Goal: Transaction & Acquisition: Purchase product/service

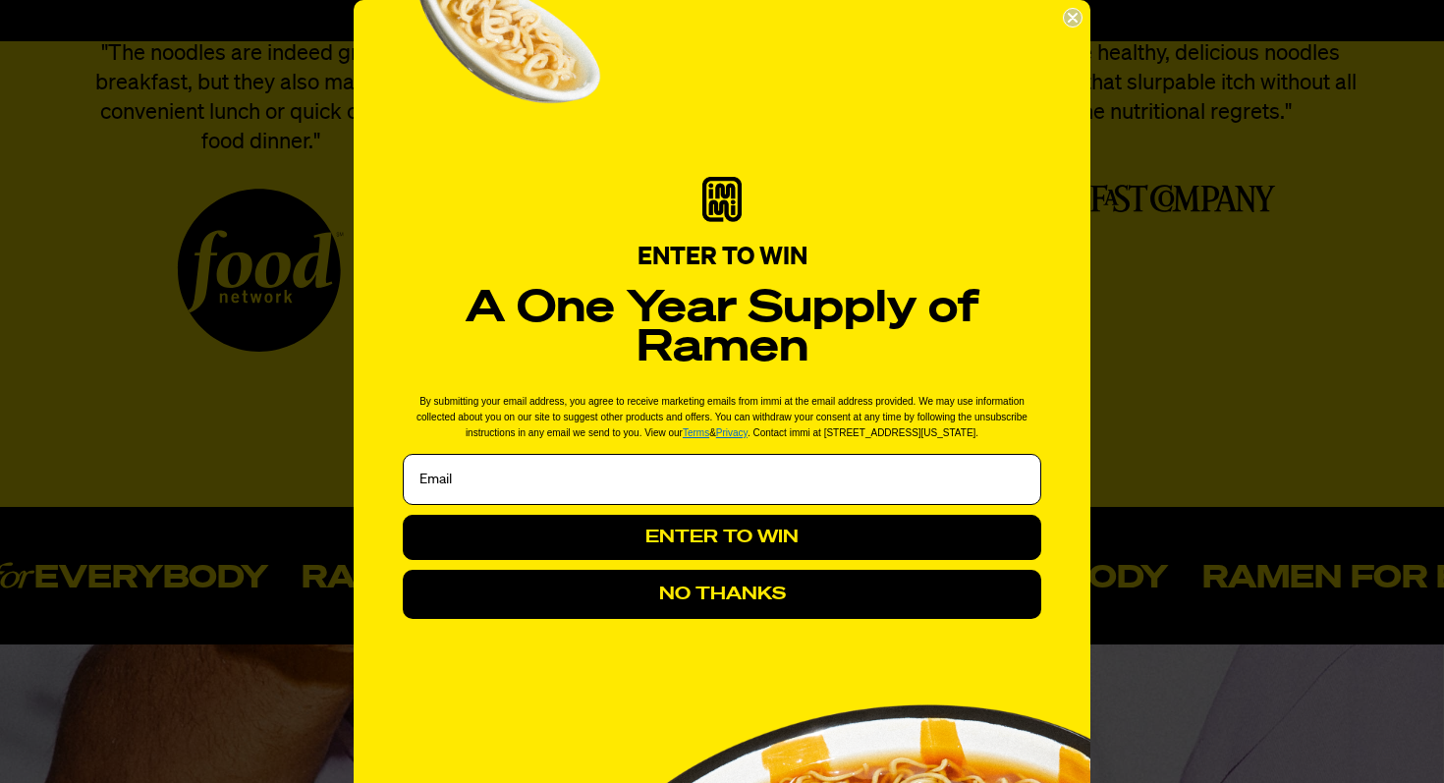
scroll to position [10, 0]
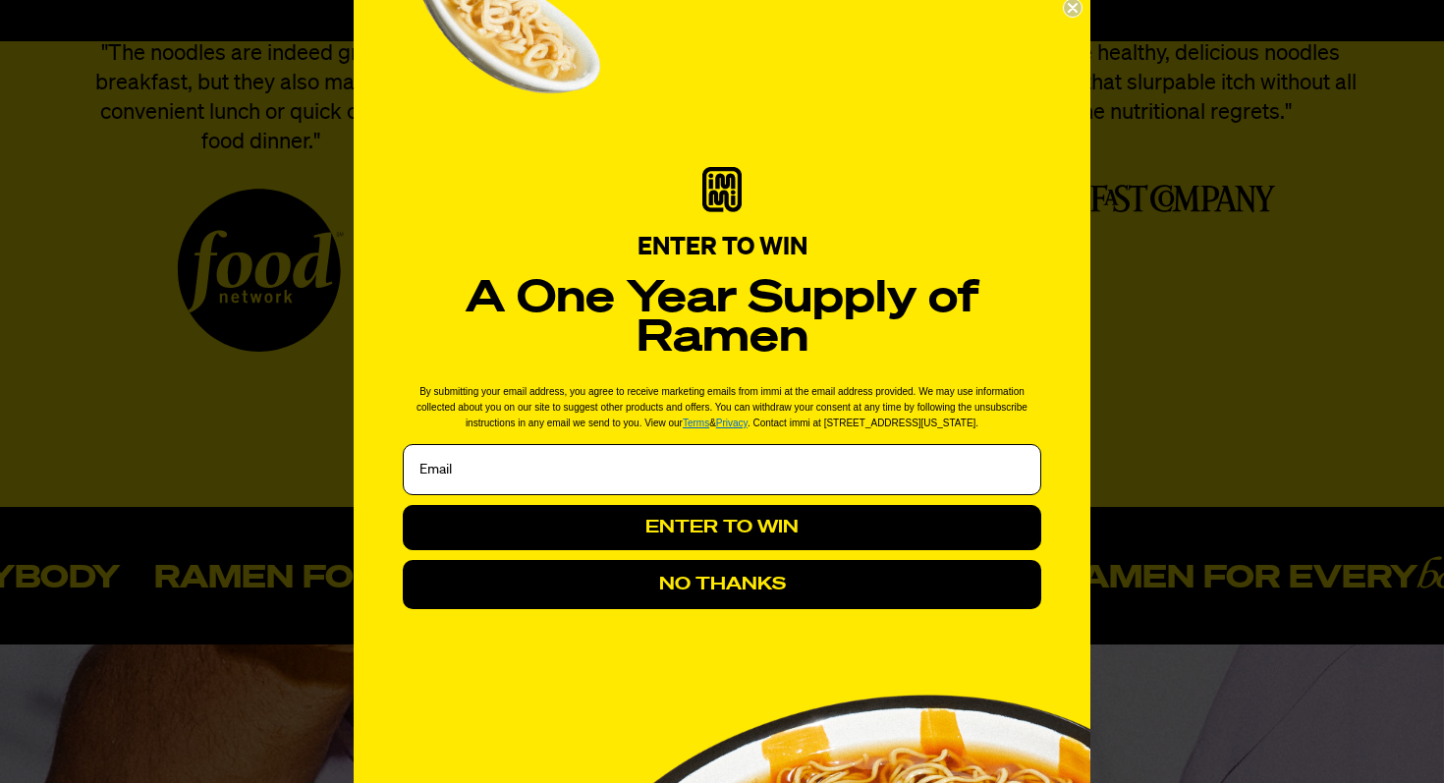
click at [1073, 4] on circle "Close dialog" at bounding box center [1073, 8] width 19 height 19
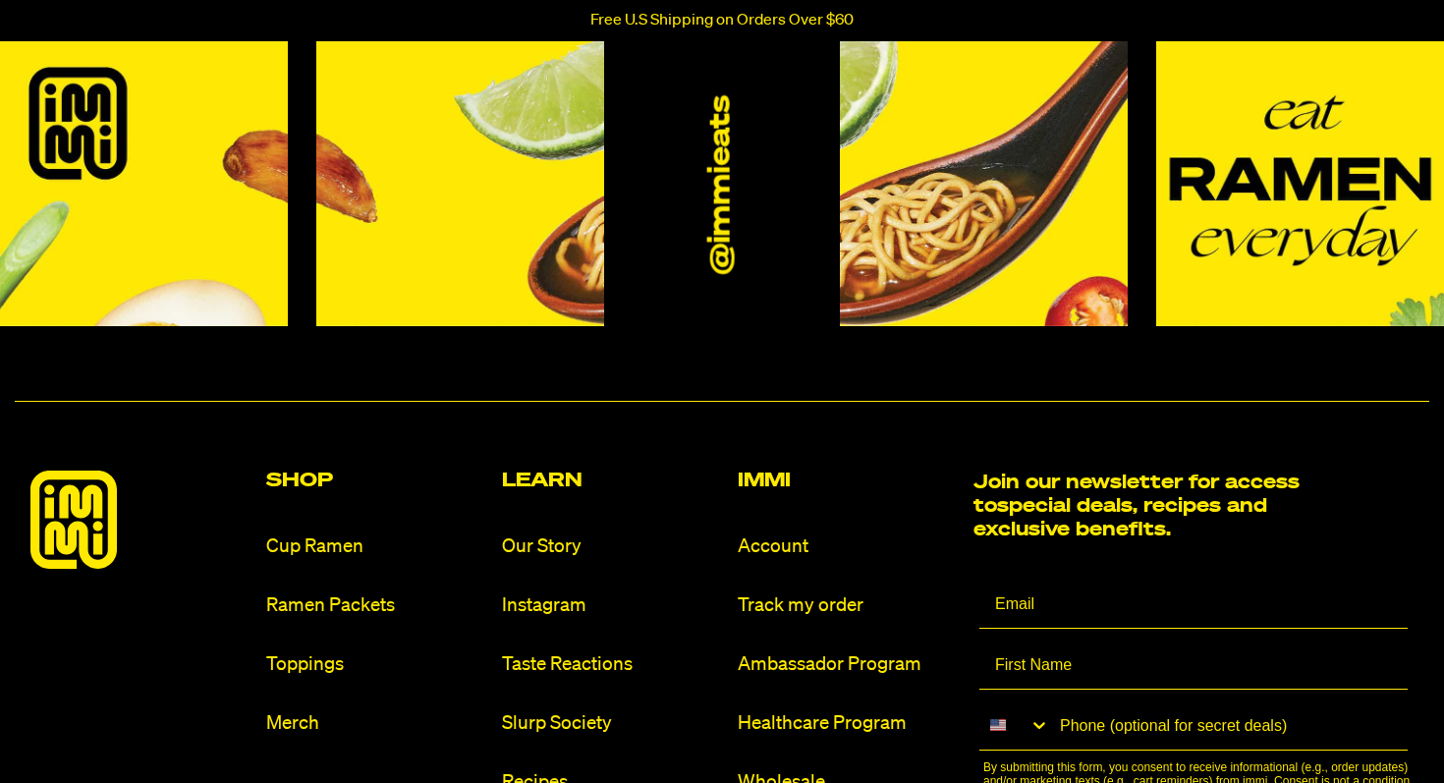
scroll to position [8896, 0]
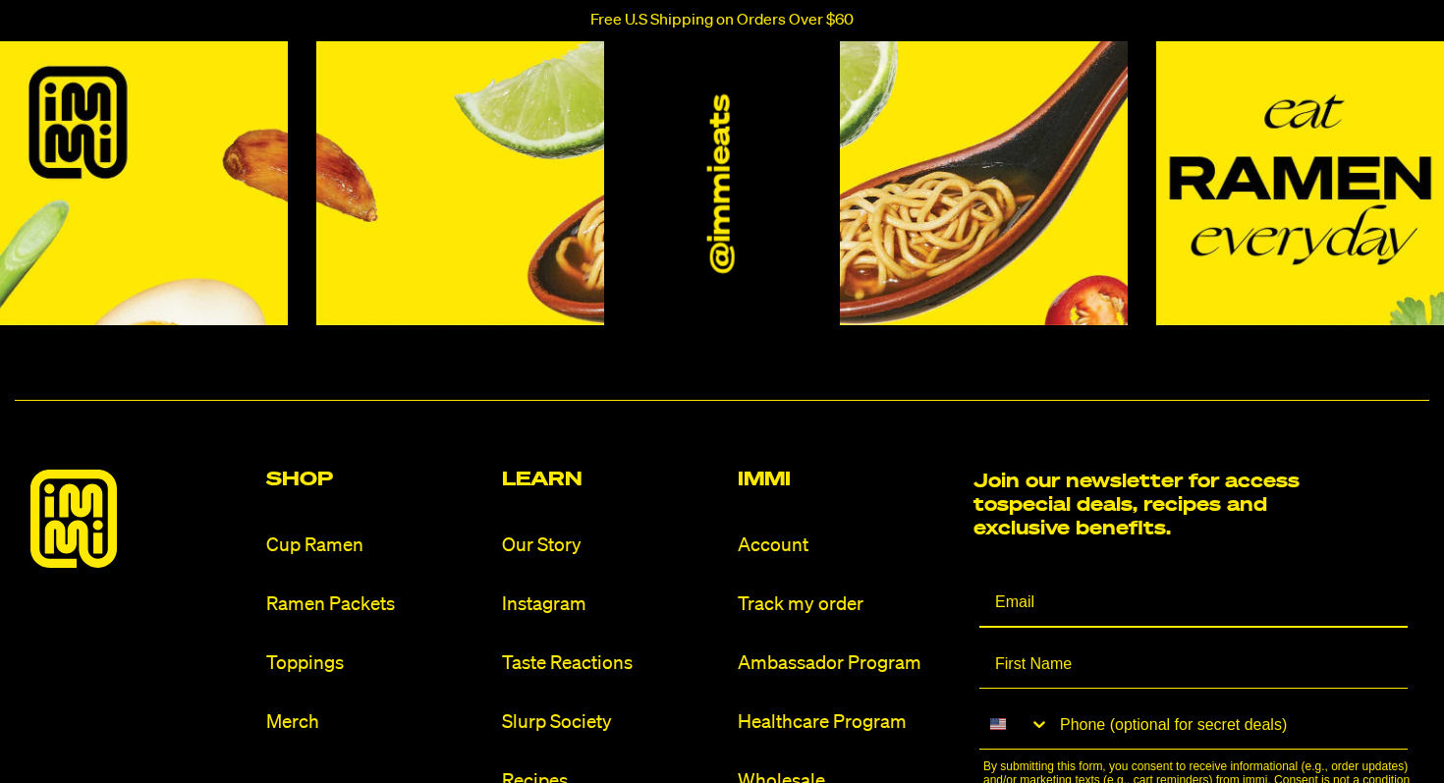
click at [1016, 591] on input "Email" at bounding box center [1194, 603] width 428 height 49
click at [925, 578] on ul "Account Track my order Ambassador Program Healthcare Program Wholesale Store Lo…" at bounding box center [848, 723] width 220 height 380
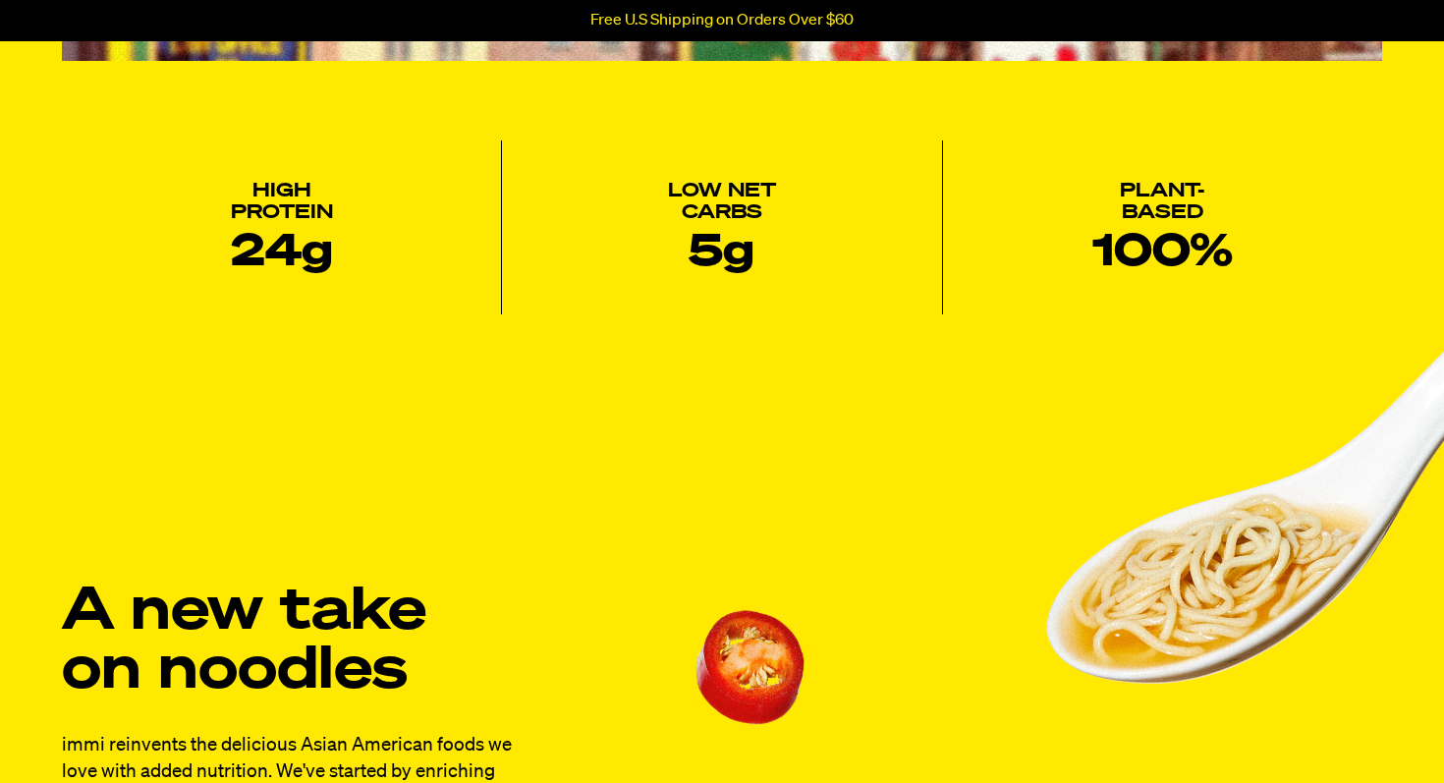
scroll to position [0, 0]
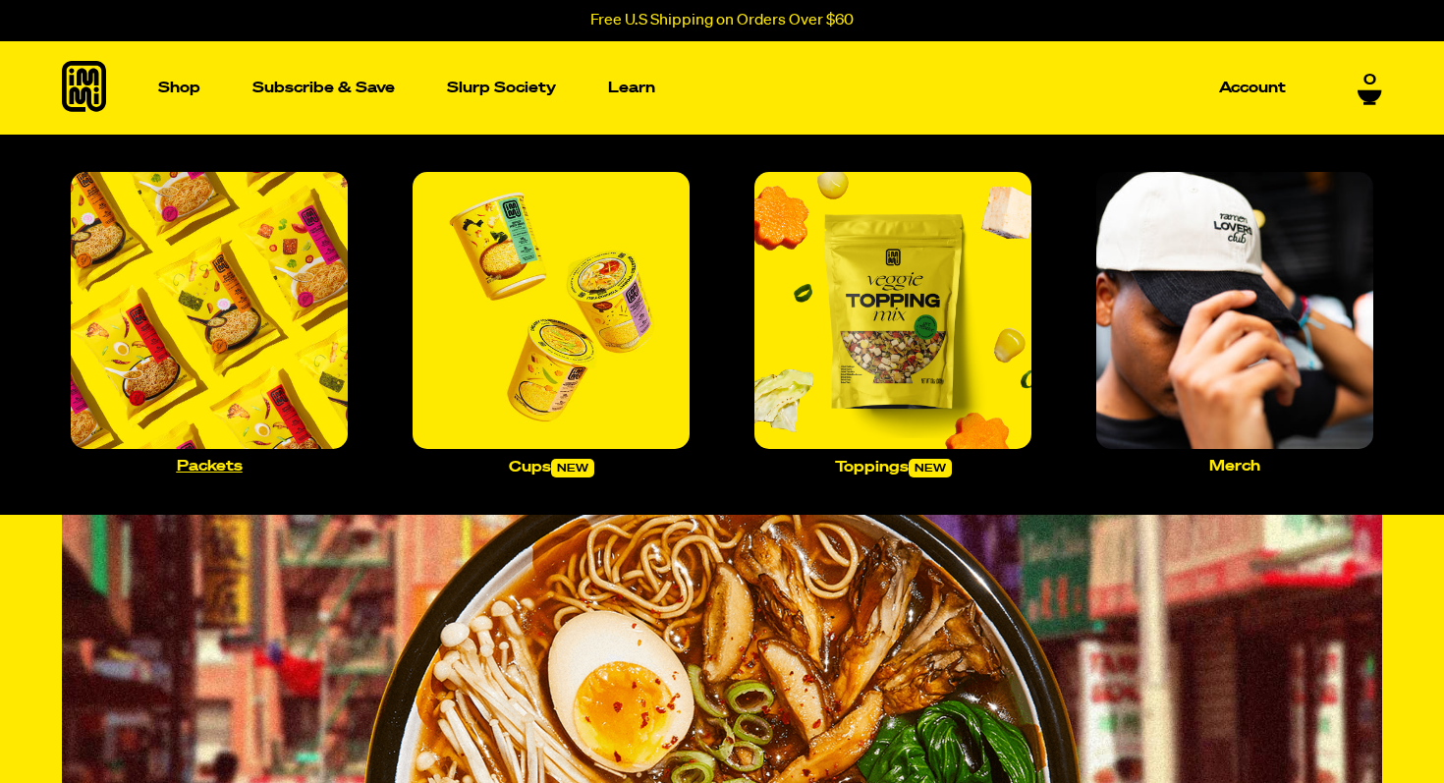
click at [203, 339] on img "Main navigation" at bounding box center [209, 310] width 277 height 277
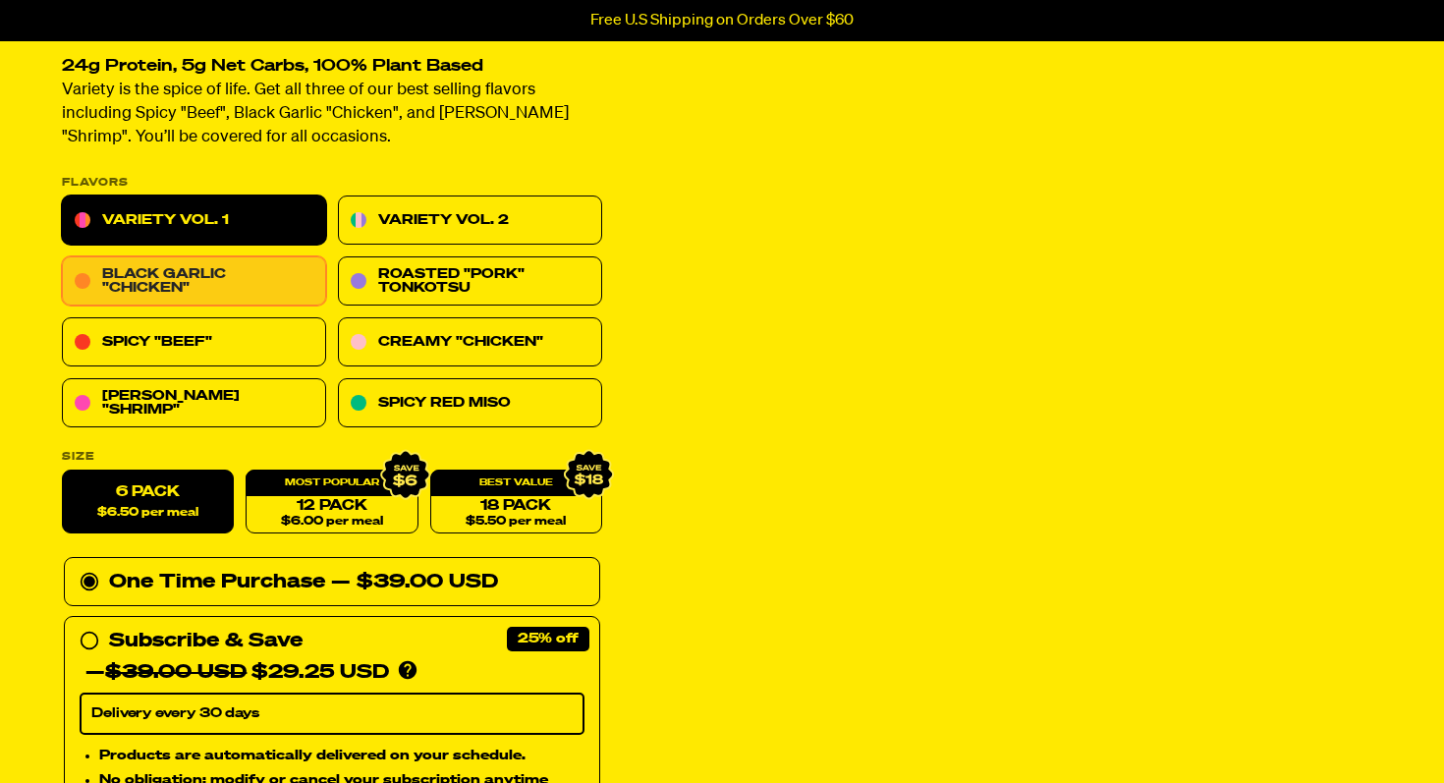
scroll to position [143, 0]
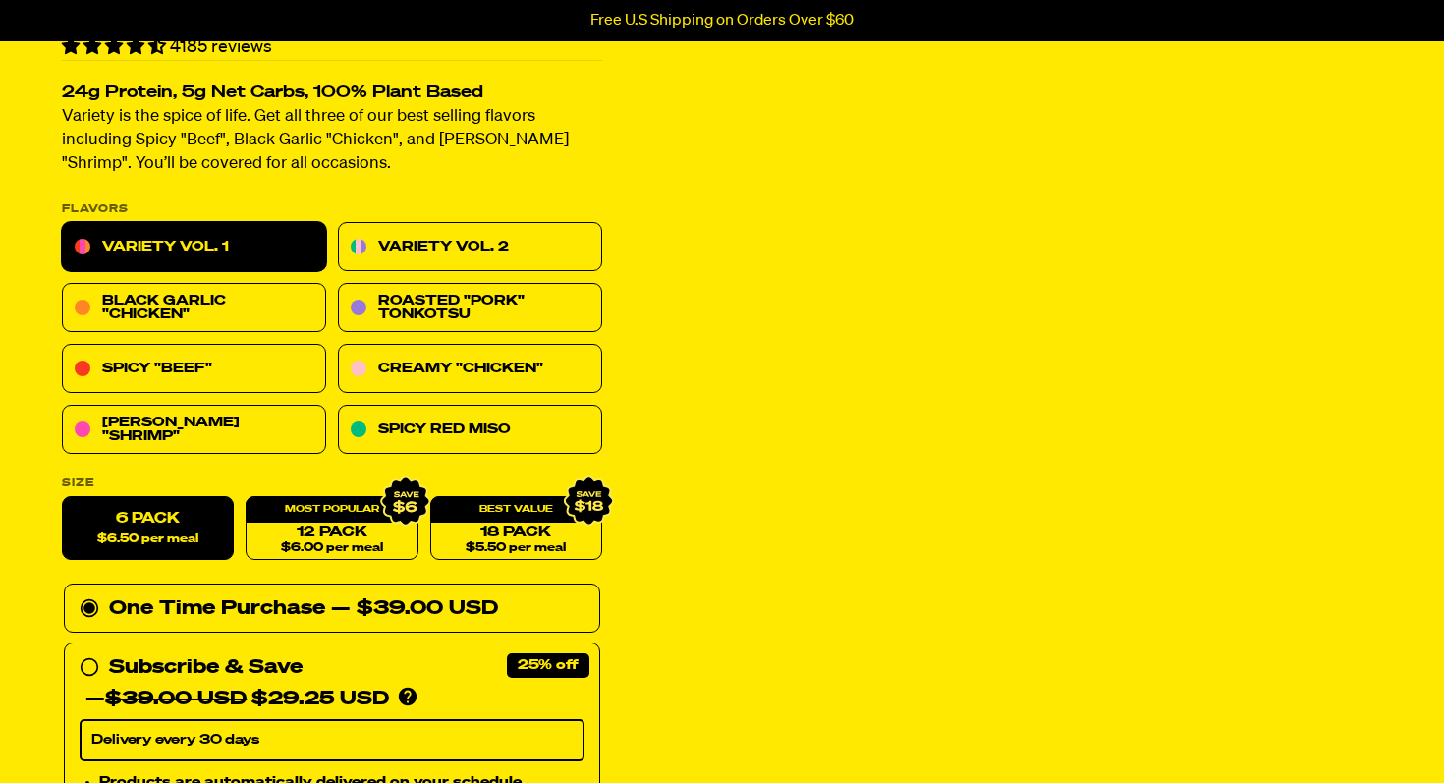
click at [254, 242] on link "Variety Vol. 1" at bounding box center [194, 247] width 264 height 49
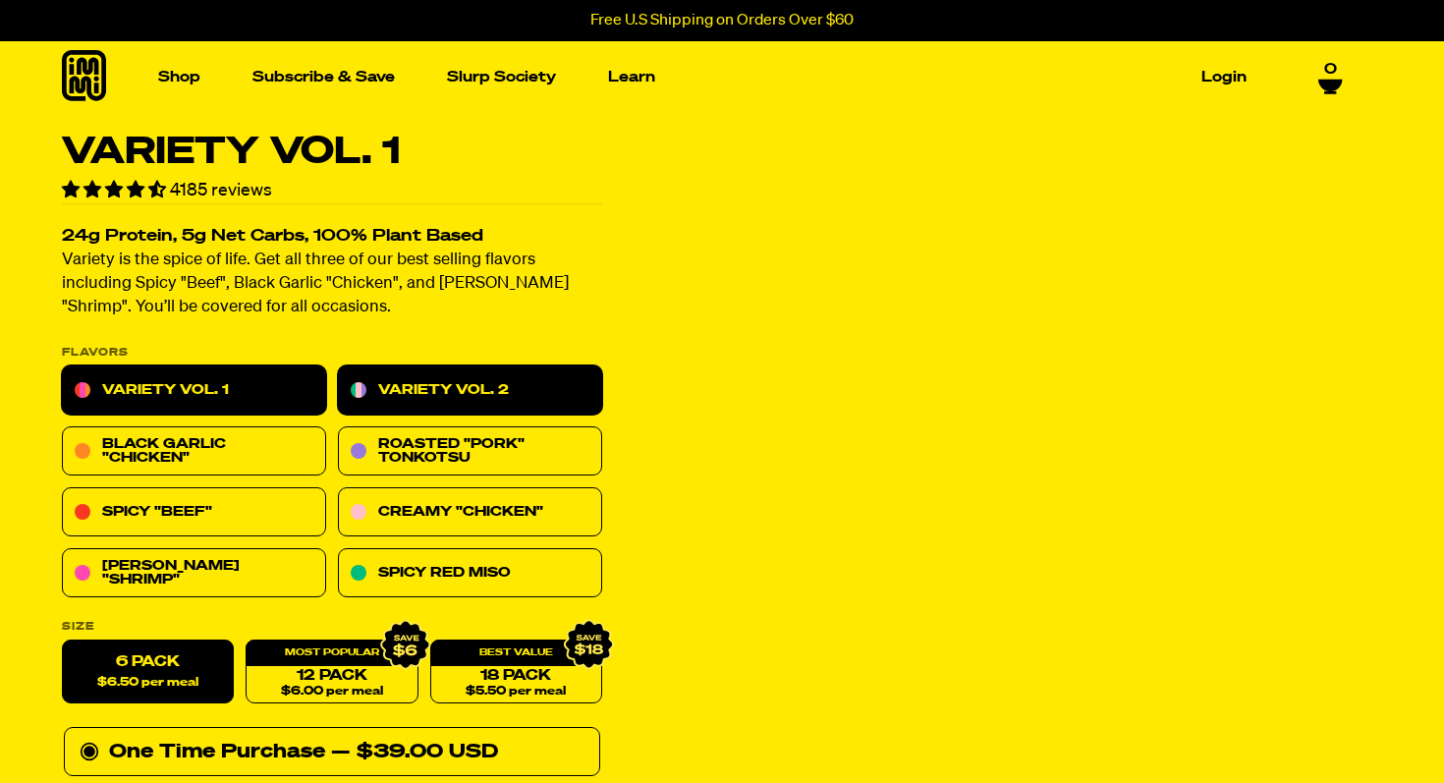
click at [494, 392] on link "Variety Vol. 2" at bounding box center [470, 390] width 264 height 49
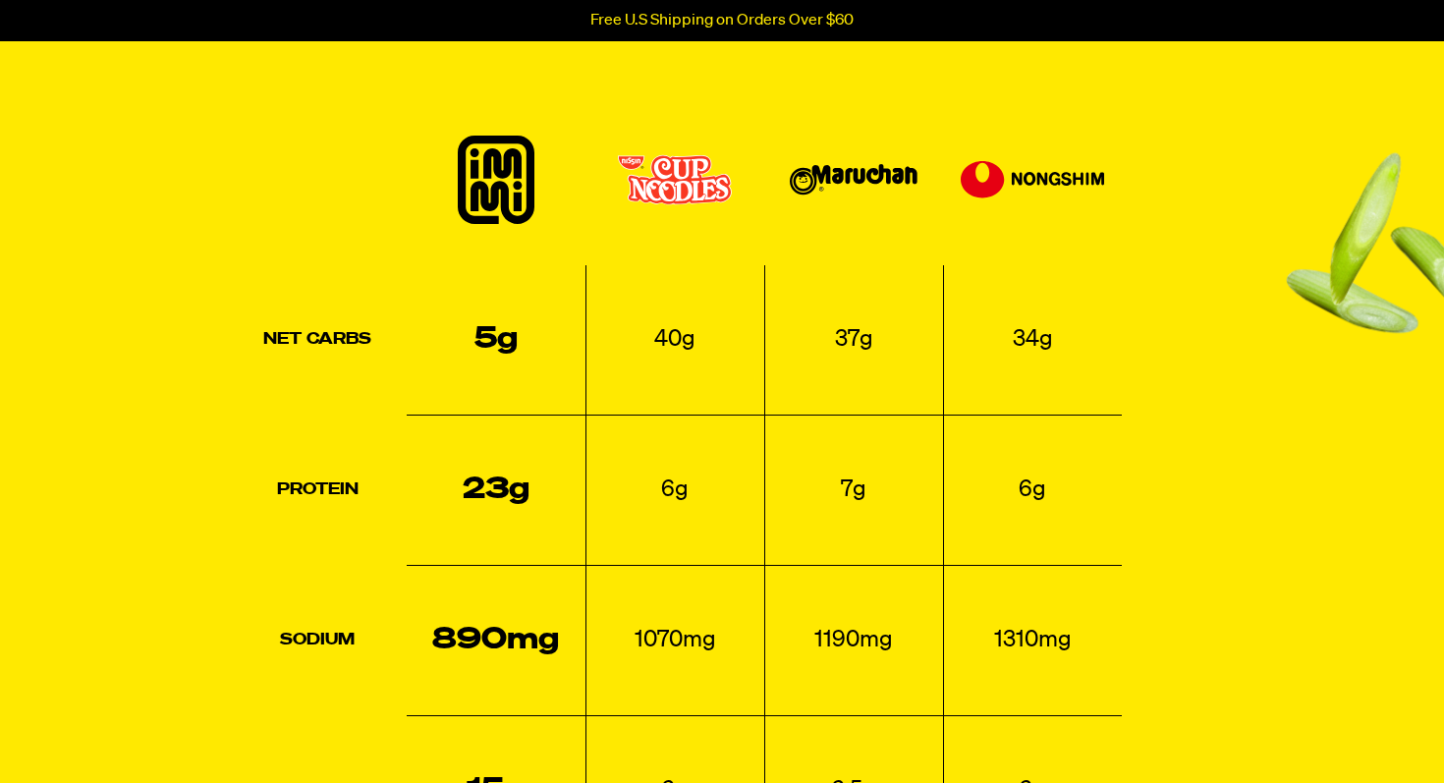
scroll to position [1925, 0]
